Goal: Transaction & Acquisition: Purchase product/service

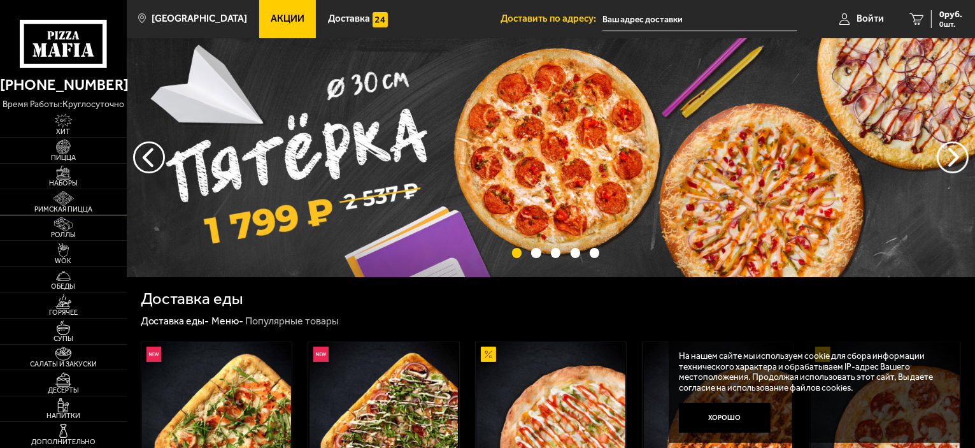
click at [78, 213] on link "Римская пицца" at bounding box center [63, 201] width 127 height 25
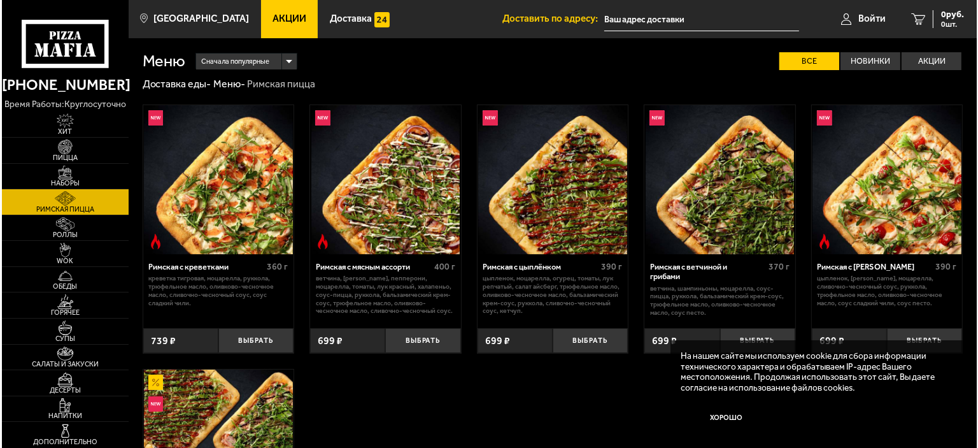
scroll to position [191, 0]
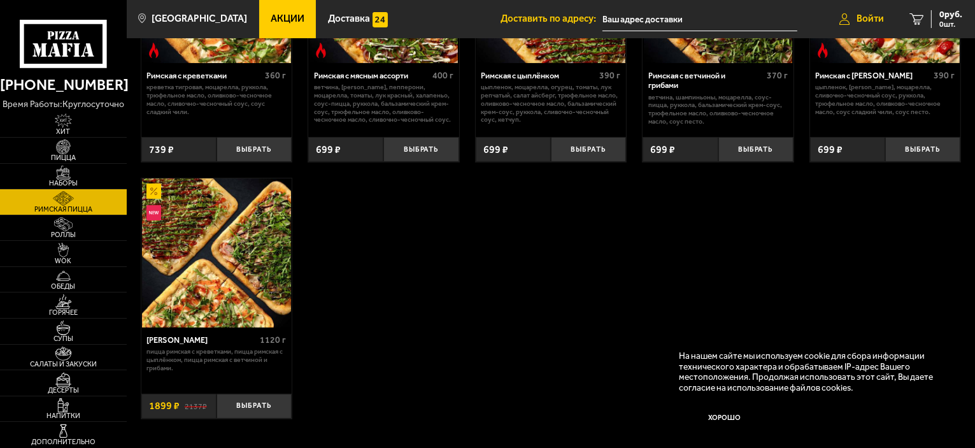
click at [850, 15] on link "Войти" at bounding box center [862, 19] width 70 height 38
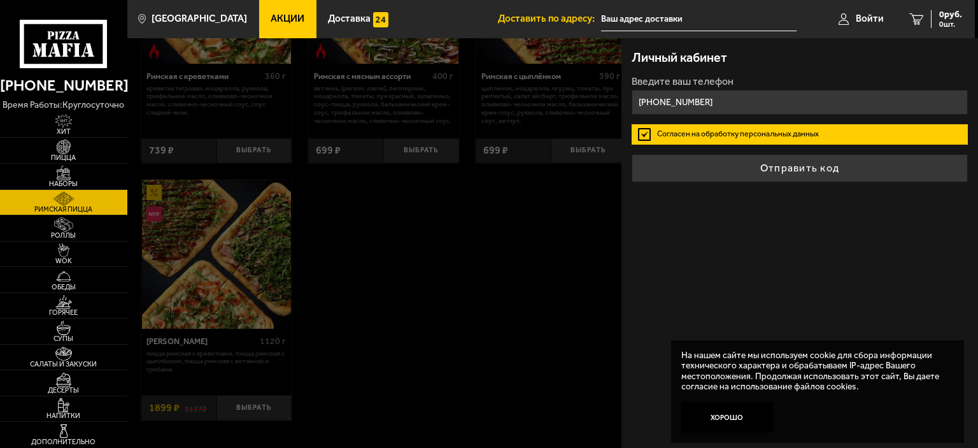
type input "[PHONE_NUMBER]"
click at [632, 154] on button "Отправить код" at bounding box center [800, 168] width 336 height 28
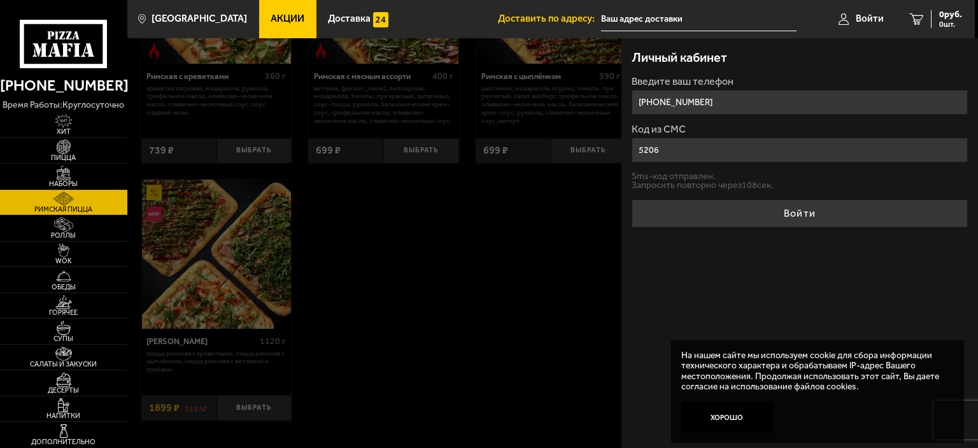
click at [632, 199] on button "Войти" at bounding box center [800, 213] width 336 height 28
type input "520666"
click at [632, 199] on button "Войти" at bounding box center [800, 213] width 336 height 28
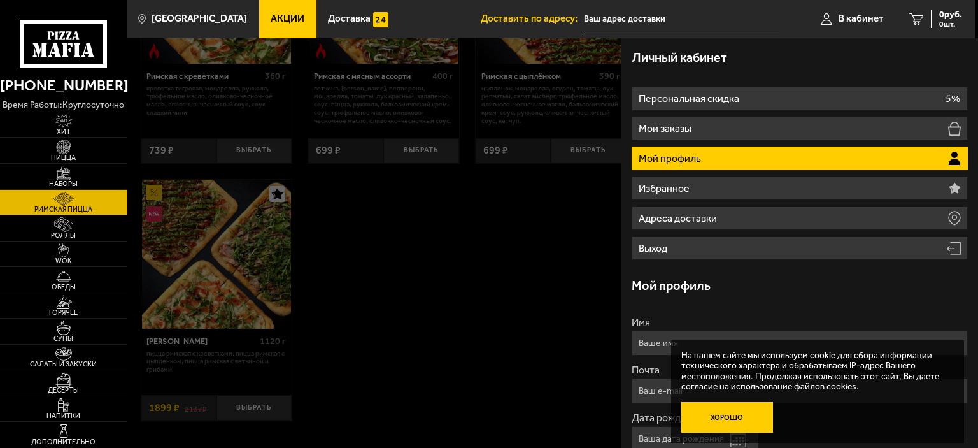
click at [725, 417] on button "Хорошо" at bounding box center [727, 417] width 92 height 31
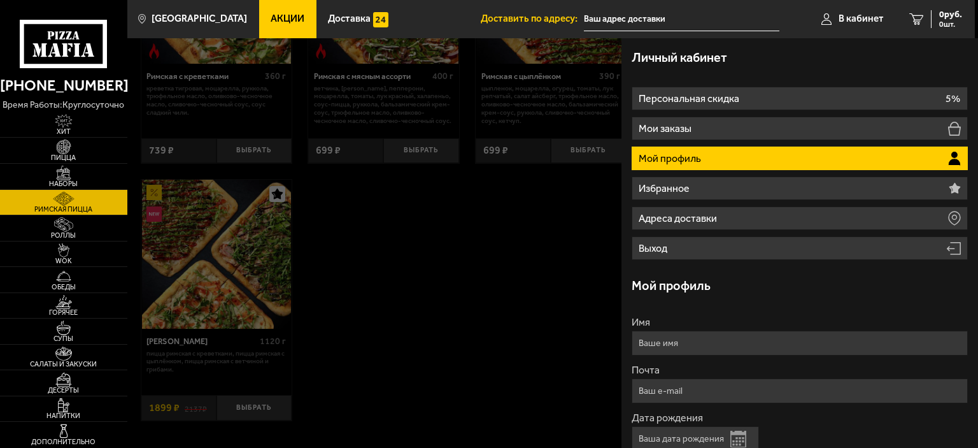
click at [675, 161] on p "Мой профиль" at bounding box center [671, 158] width 65 height 10
click at [737, 441] on button "Открыть календарь" at bounding box center [738, 439] width 16 height 17
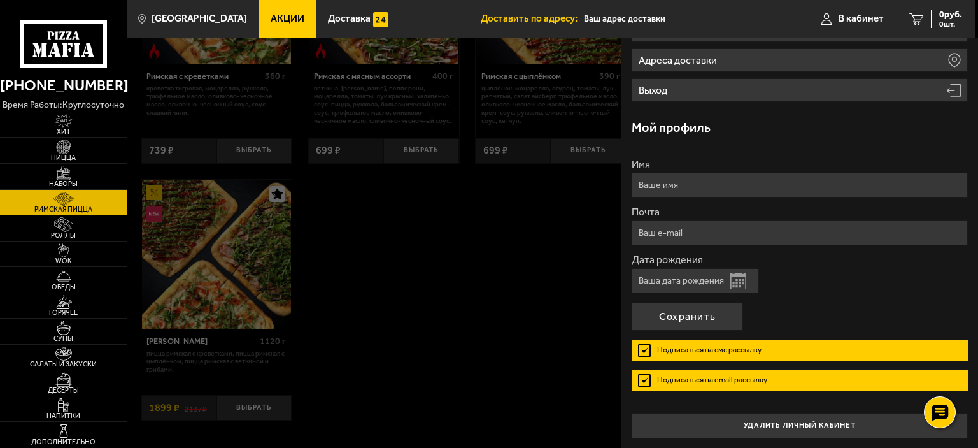
click at [679, 279] on input "Дата рождения" at bounding box center [695, 280] width 127 height 25
type input "[DATE]"
click at [695, 315] on button "Сохранить" at bounding box center [687, 317] width 111 height 28
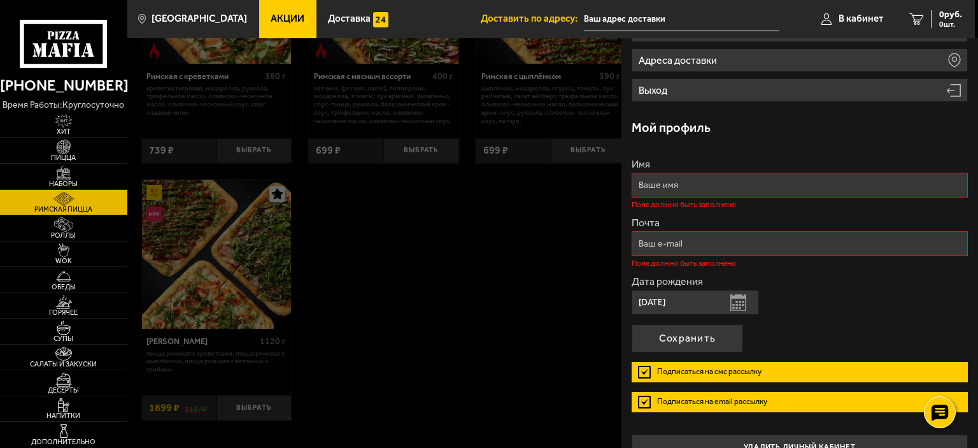
click at [719, 188] on input "Имя" at bounding box center [800, 185] width 336 height 25
type input "[PERSON_NAME]"
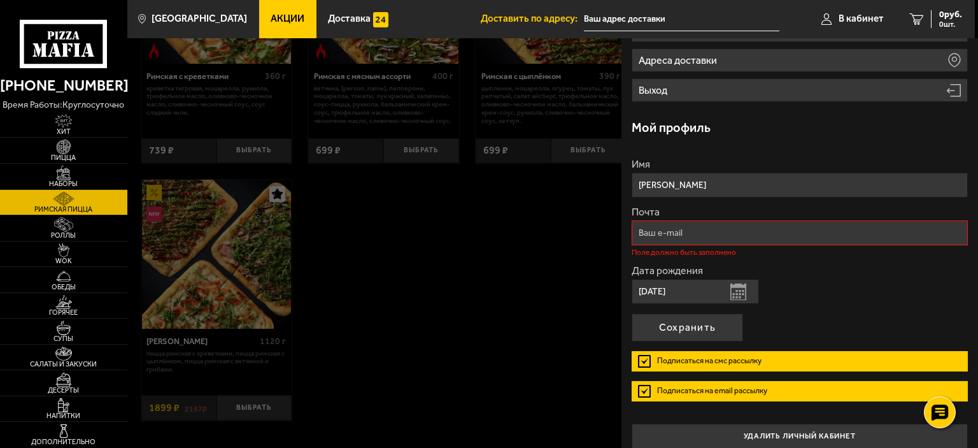
type input "[PERSON_NAME]"
click at [880, 234] on input "Почта" at bounding box center [800, 232] width 336 height 25
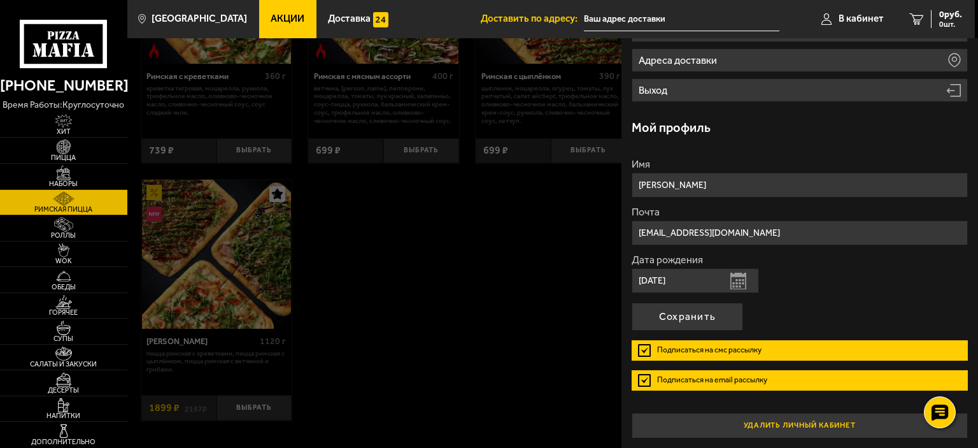
type input "[EMAIL_ADDRESS][DOMAIN_NAME]"
click at [822, 414] on button "удалить личный кабинет" at bounding box center [800, 425] width 336 height 25
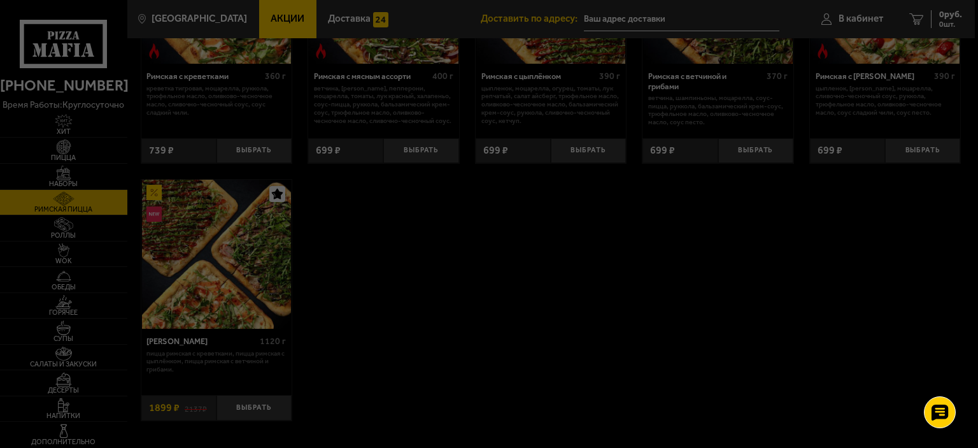
click at [859, 18] on div at bounding box center [489, 224] width 978 height 448
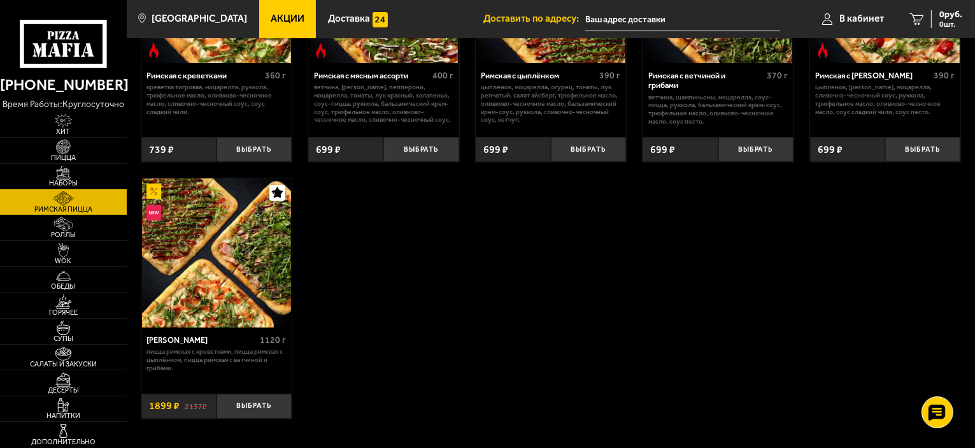
click at [859, 18] on span "В кабинет" at bounding box center [861, 19] width 45 height 10
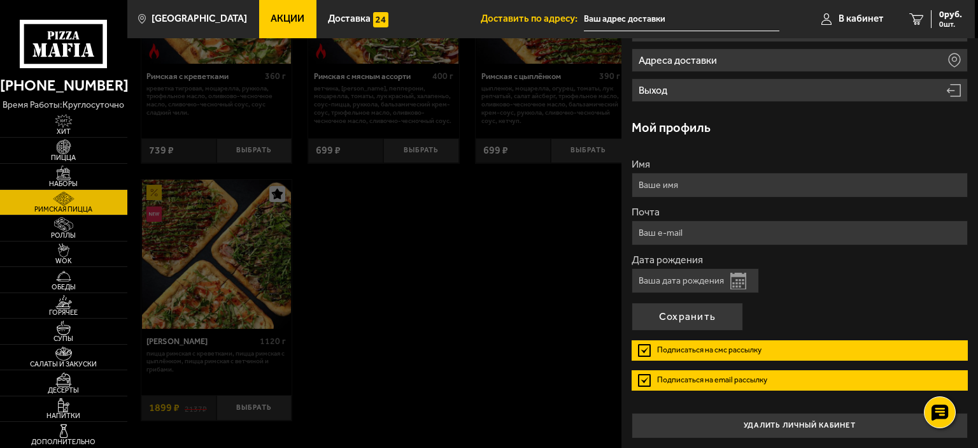
scroll to position [0, 0]
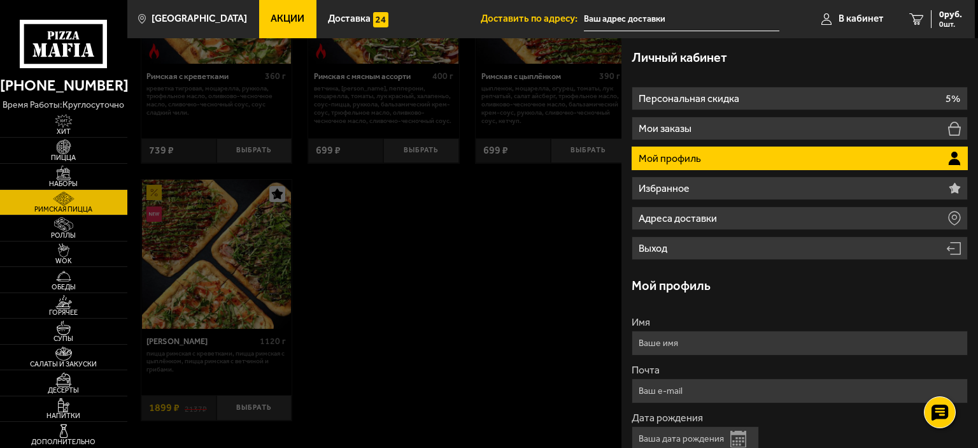
click at [784, 155] on li "Мой профиль" at bounding box center [800, 158] width 336 height 24
click at [702, 344] on input "Имя" at bounding box center [800, 343] width 336 height 25
type input "Y"
type input "[PERSON_NAME]"
click at [717, 381] on input "Почта" at bounding box center [800, 390] width 336 height 25
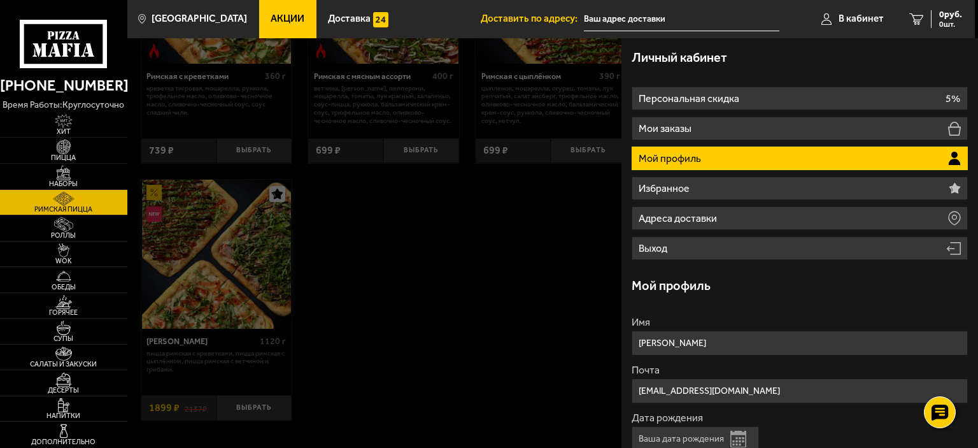
type input "[EMAIL_ADDRESS][DOMAIN_NAME]"
click at [716, 436] on input "Дата рождения" at bounding box center [695, 438] width 127 height 25
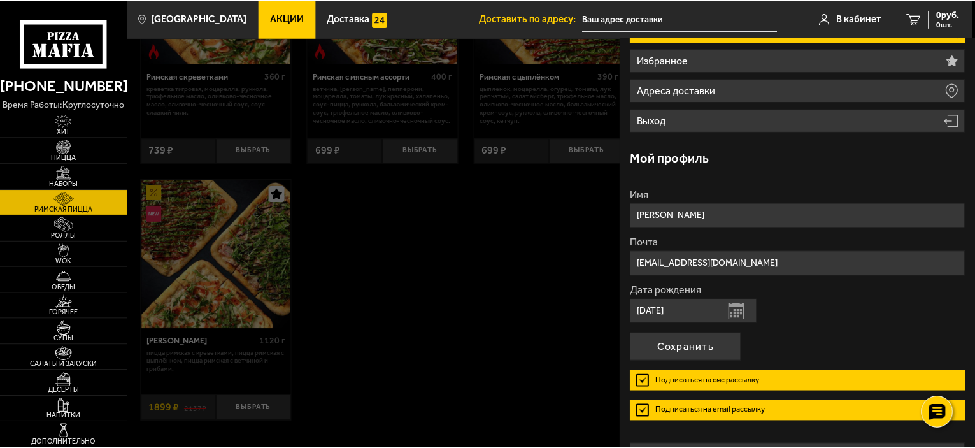
scroll to position [158, 0]
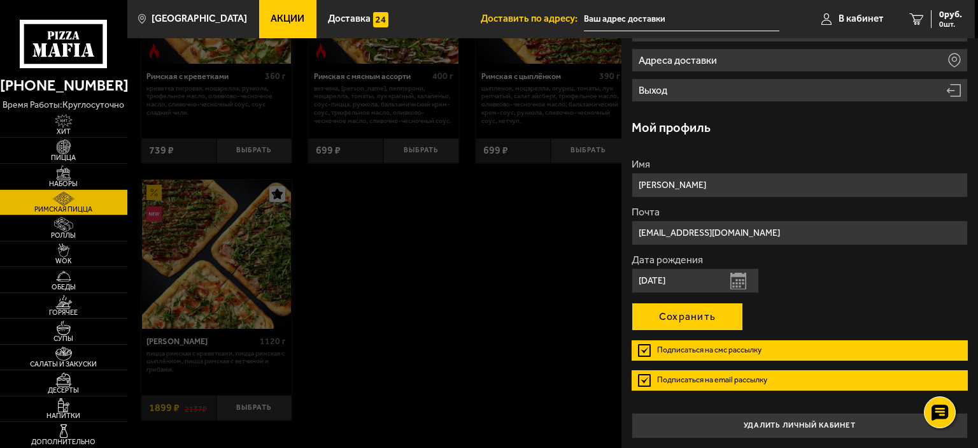
type input "[DATE]"
click at [718, 314] on button "Сохранить" at bounding box center [687, 317] width 111 height 28
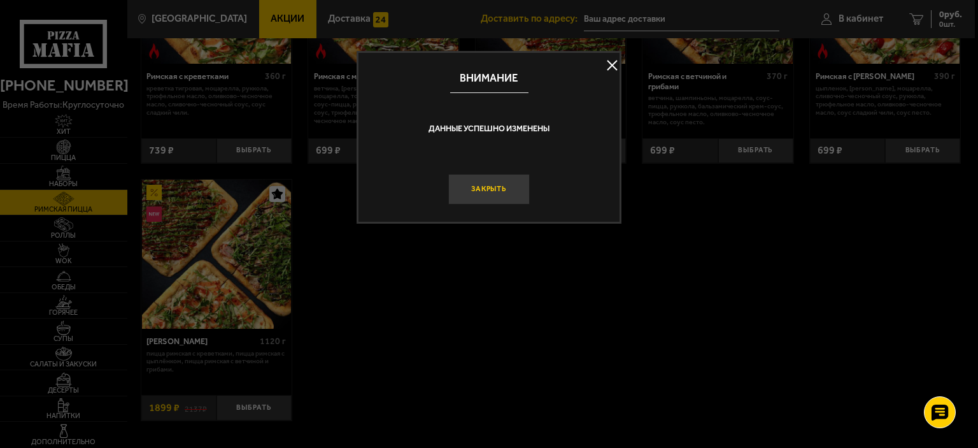
click at [489, 189] on button "Закрыть" at bounding box center [489, 189] width 82 height 31
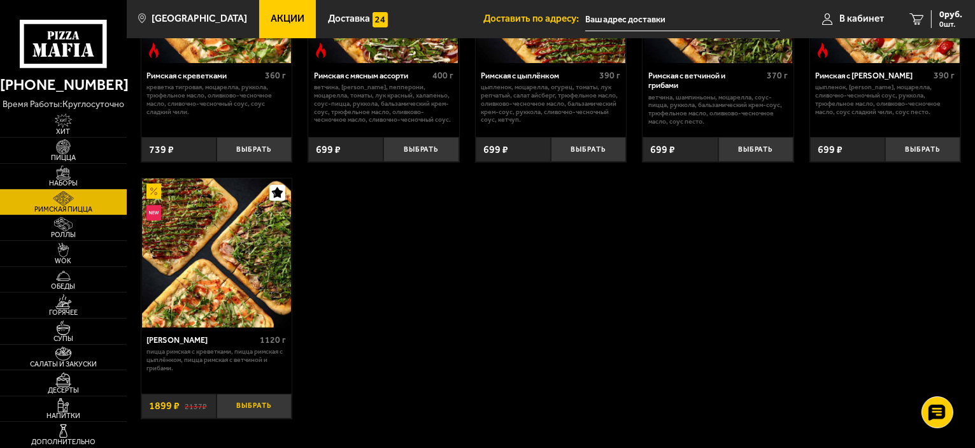
click at [241, 403] on button "Выбрать" at bounding box center [254, 406] width 75 height 25
click at [278, 406] on button "+" at bounding box center [279, 406] width 25 height 25
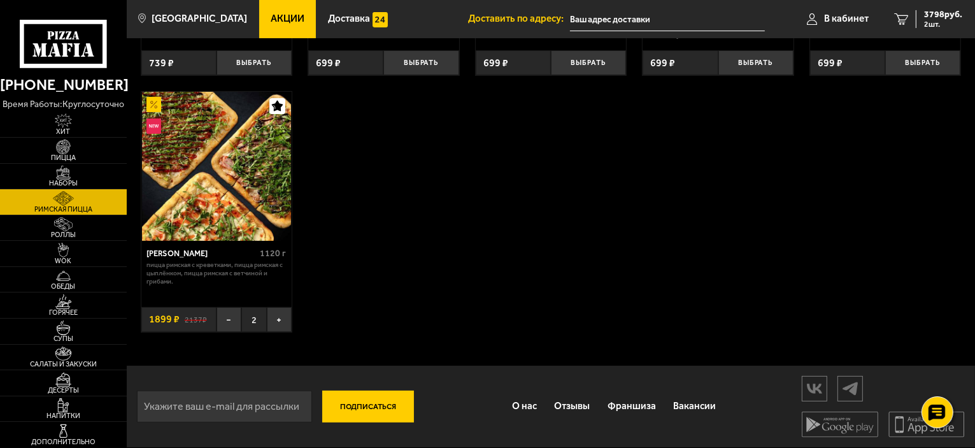
scroll to position [87, 0]
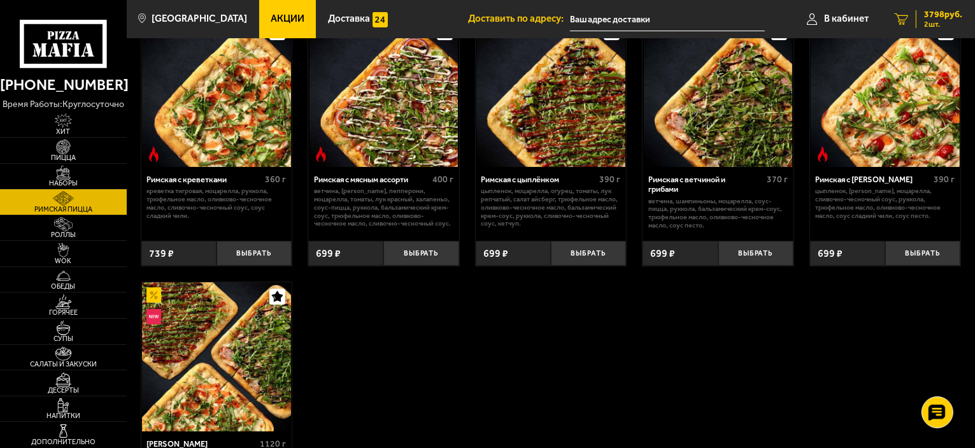
click at [936, 18] on span "3798 руб." at bounding box center [943, 14] width 38 height 9
